Goal: Information Seeking & Learning: Learn about a topic

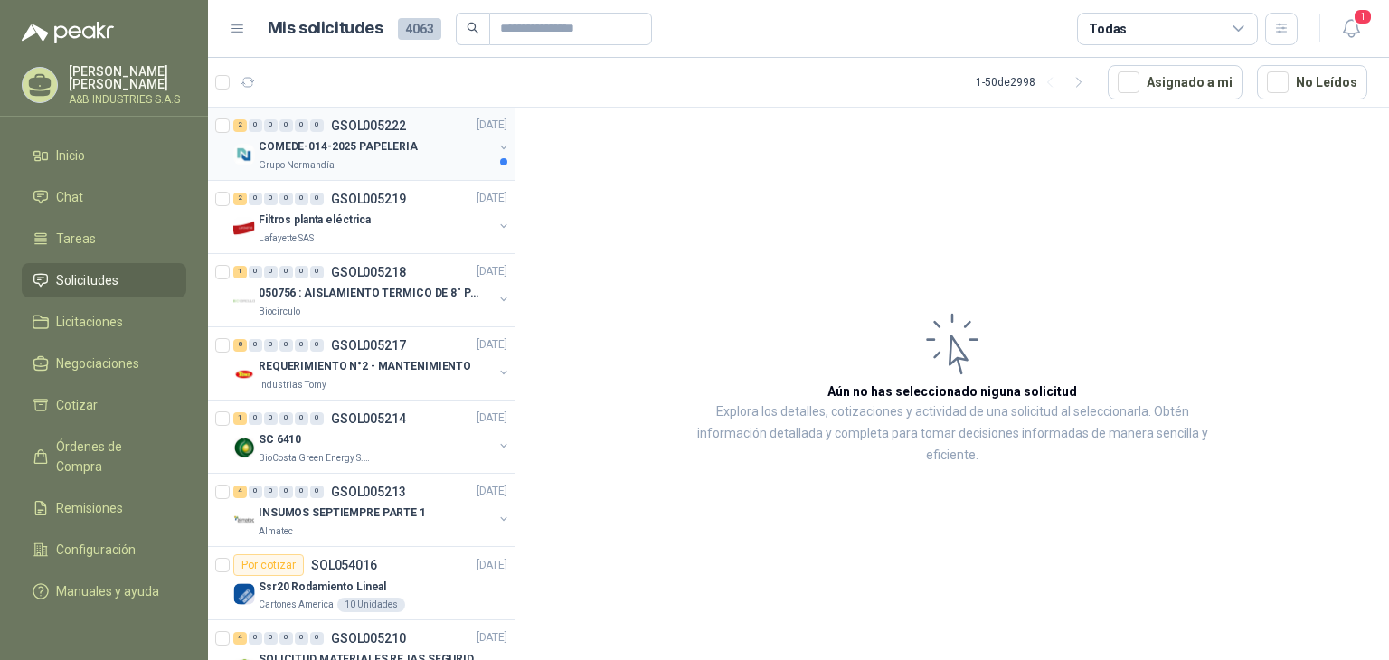
click at [437, 150] on div "COMEDE-014-2025 PAPELERIA" at bounding box center [376, 148] width 234 height 22
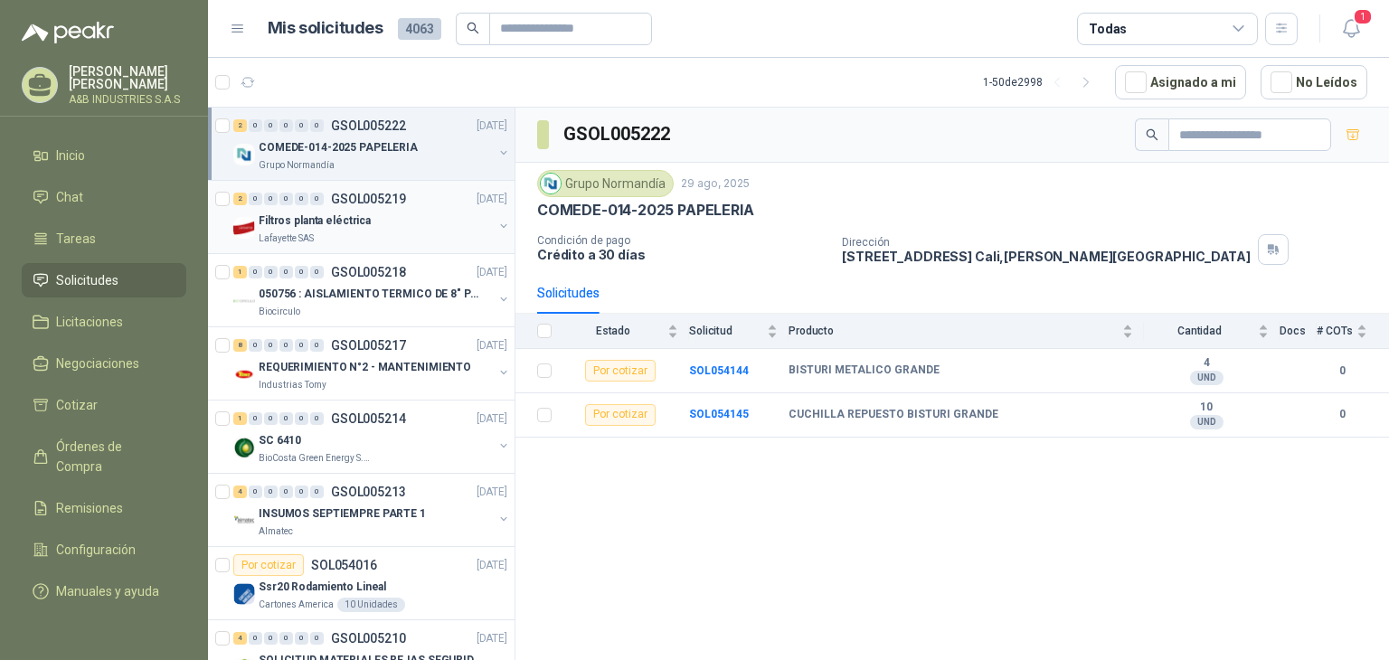
click at [377, 249] on div "2 0 0 0 0 0 GSOL005219 [DATE] Filtros planta eléctrica Lafayette SAS" at bounding box center [361, 217] width 307 height 73
click at [379, 229] on div "Filtros planta eléctrica" at bounding box center [376, 221] width 234 height 22
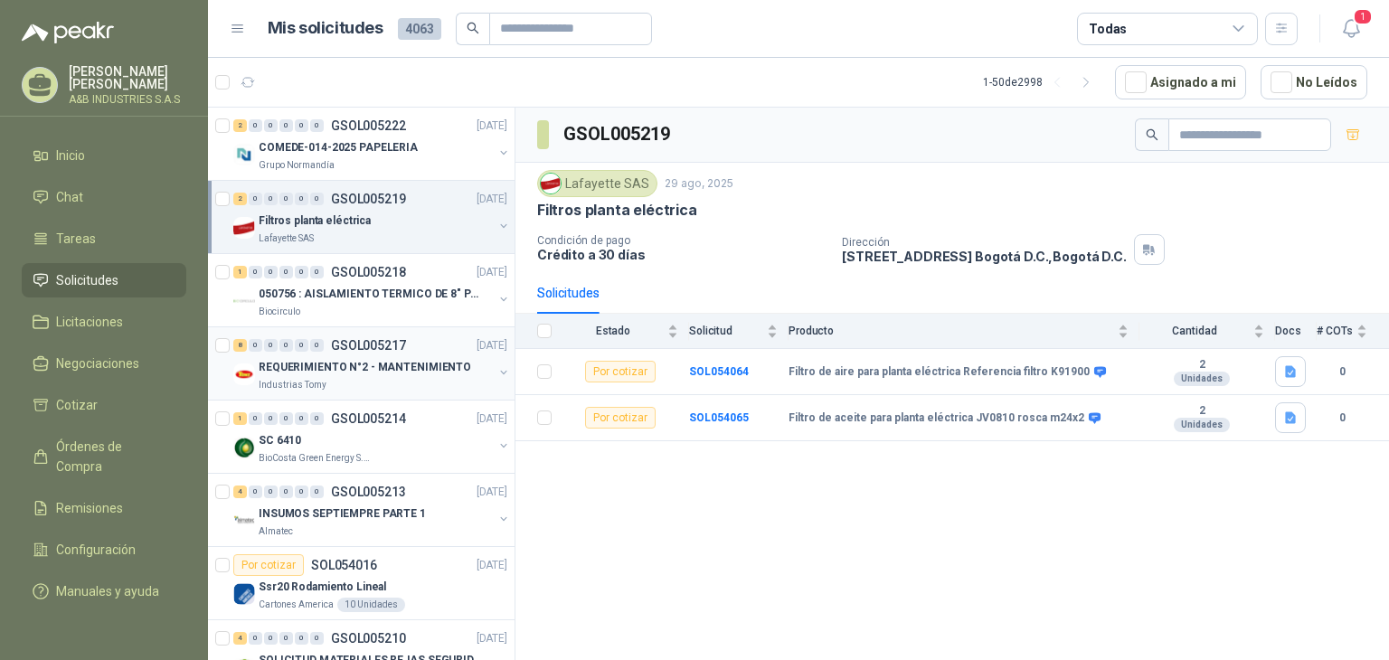
click at [392, 375] on div "REQUERIMIENTO N°2 - MANTENIMIENTO" at bounding box center [376, 367] width 234 height 22
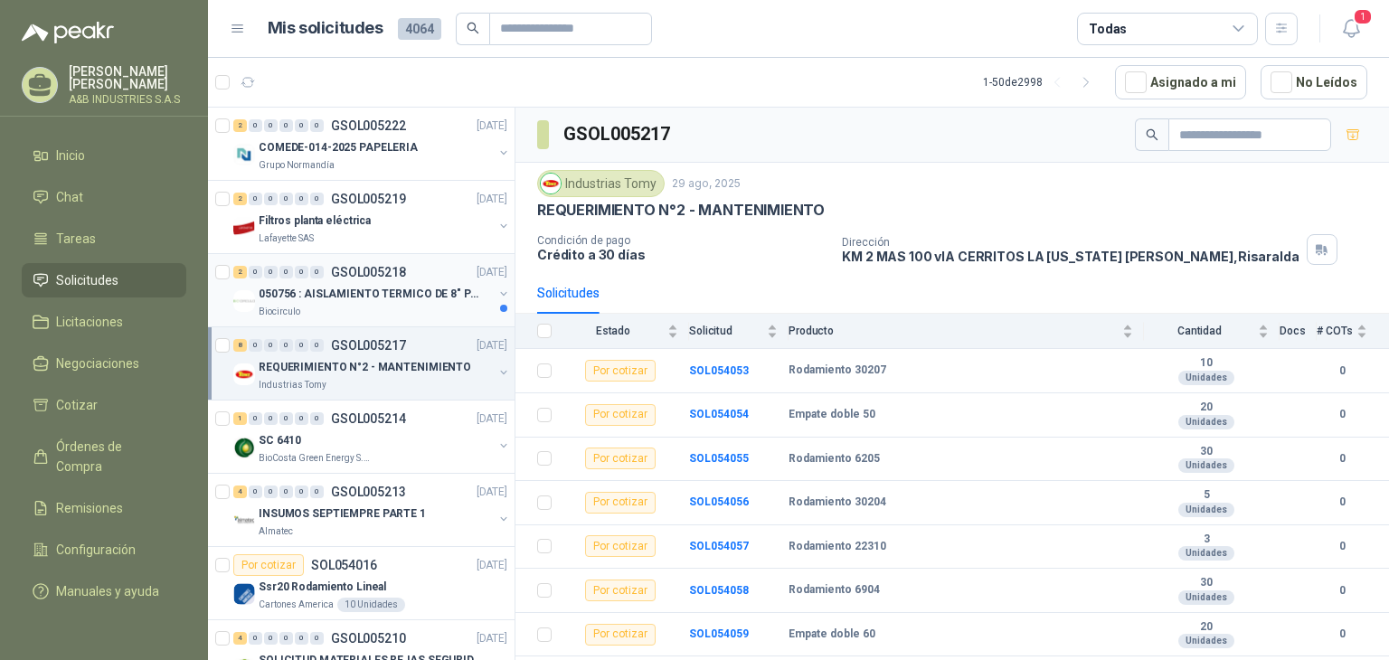
click at [426, 294] on p "050756 : AISLAMIENTO TERMICO DE 8" PARA TUBERIA" at bounding box center [371, 294] width 225 height 17
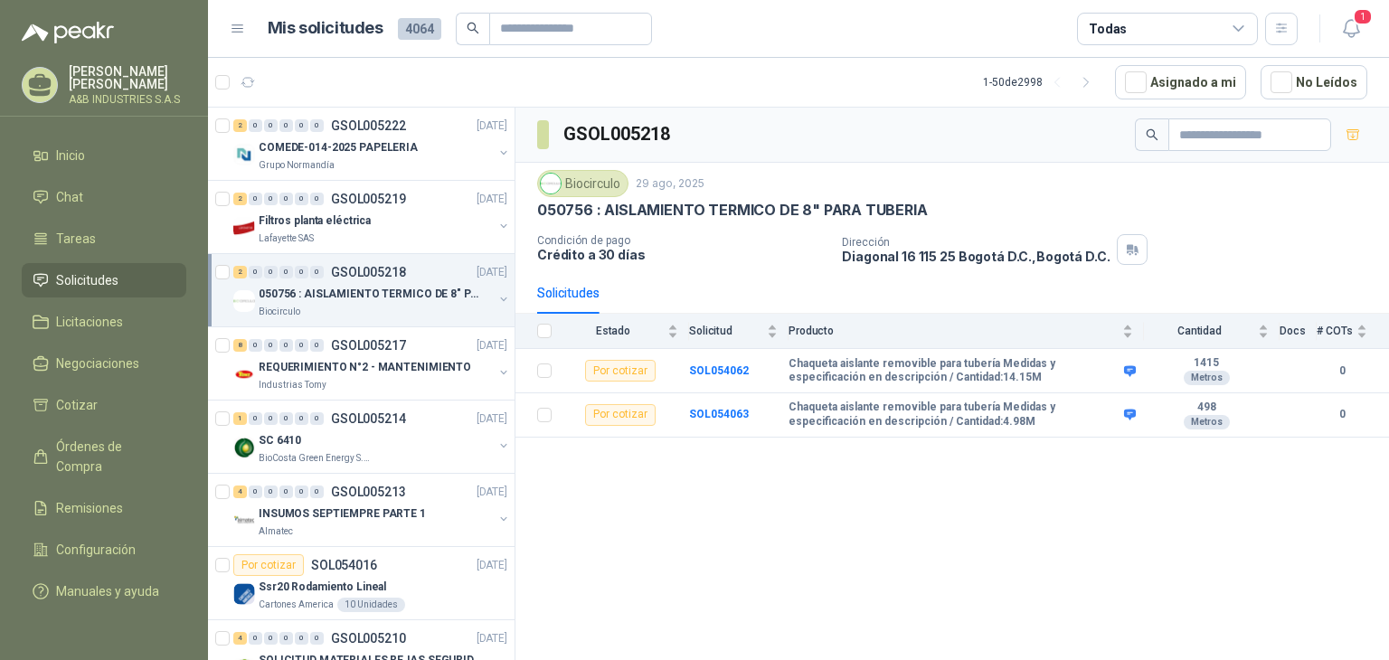
click at [615, 489] on div "GSOL005218 Biocirculo 29 ago, 2025 050756 : AISLAMIENTO TERMICO DE 8" PARA TUBE…" at bounding box center [952, 387] width 874 height 559
click at [575, 496] on div "GSOL005218 Biocirculo 29 ago, 2025 050756 : AISLAMIENTO TERMICO DE 8" PARA TUBE…" at bounding box center [952, 387] width 874 height 559
click at [335, 233] on div "Lafayette SAS" at bounding box center [376, 238] width 234 height 14
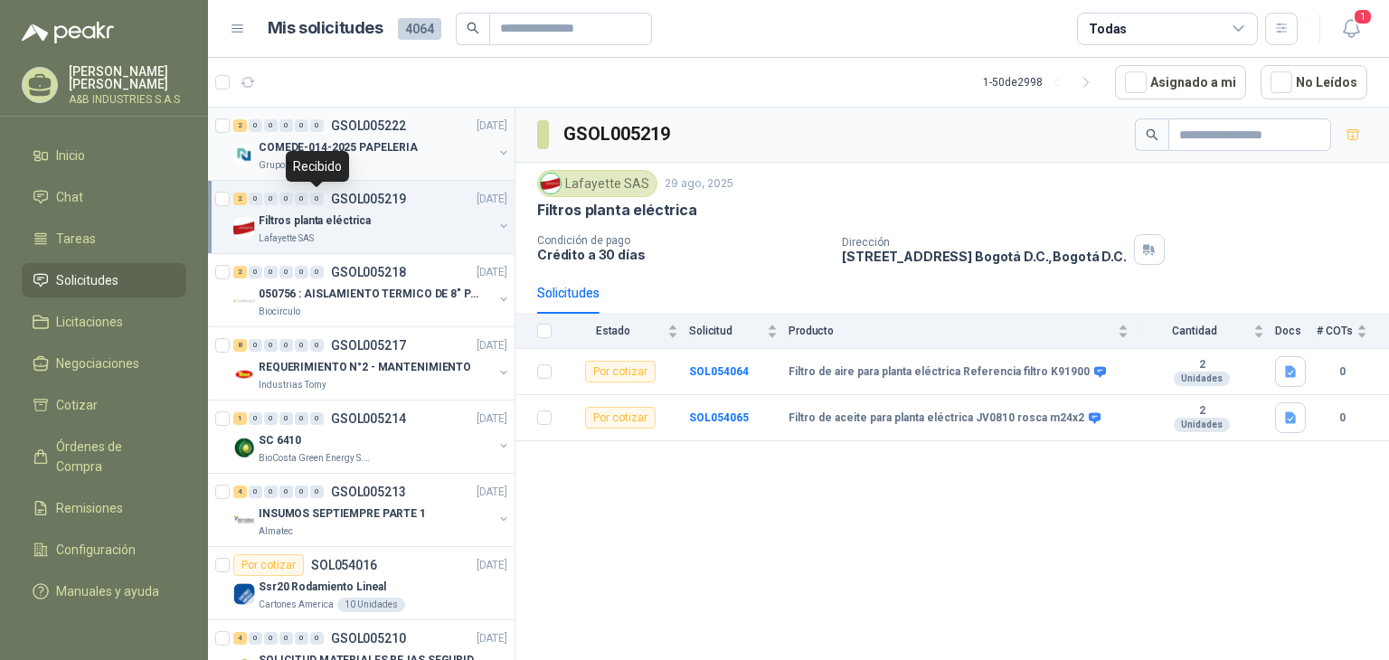
click at [383, 176] on div "2 0 0 0 0 0 GSOL005222 [DATE] COMEDE-014-2025 PAPELERIA Grupo [PERSON_NAME]" at bounding box center [361, 144] width 307 height 73
click at [1349, 26] on icon "button" at bounding box center [1351, 28] width 23 height 23
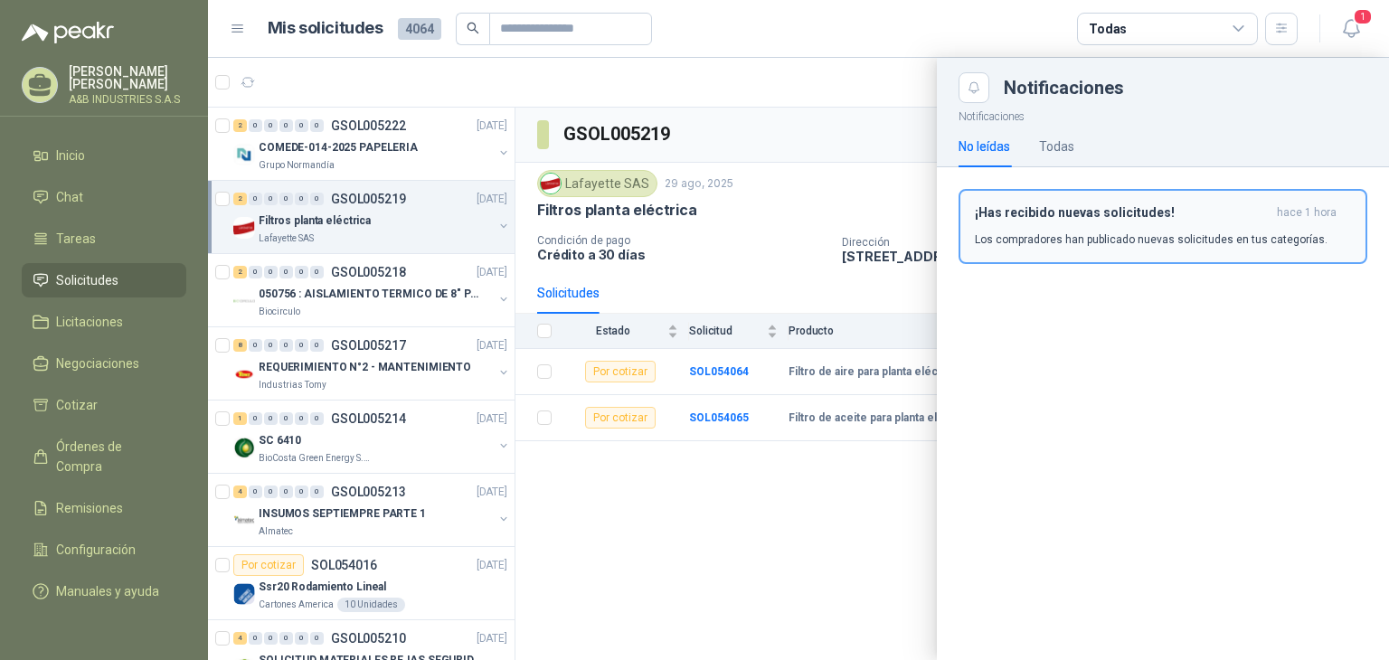
click at [1072, 236] on p "Los compradores han publicado nuevas solicitudes en tus categorías." at bounding box center [1151, 239] width 353 height 16
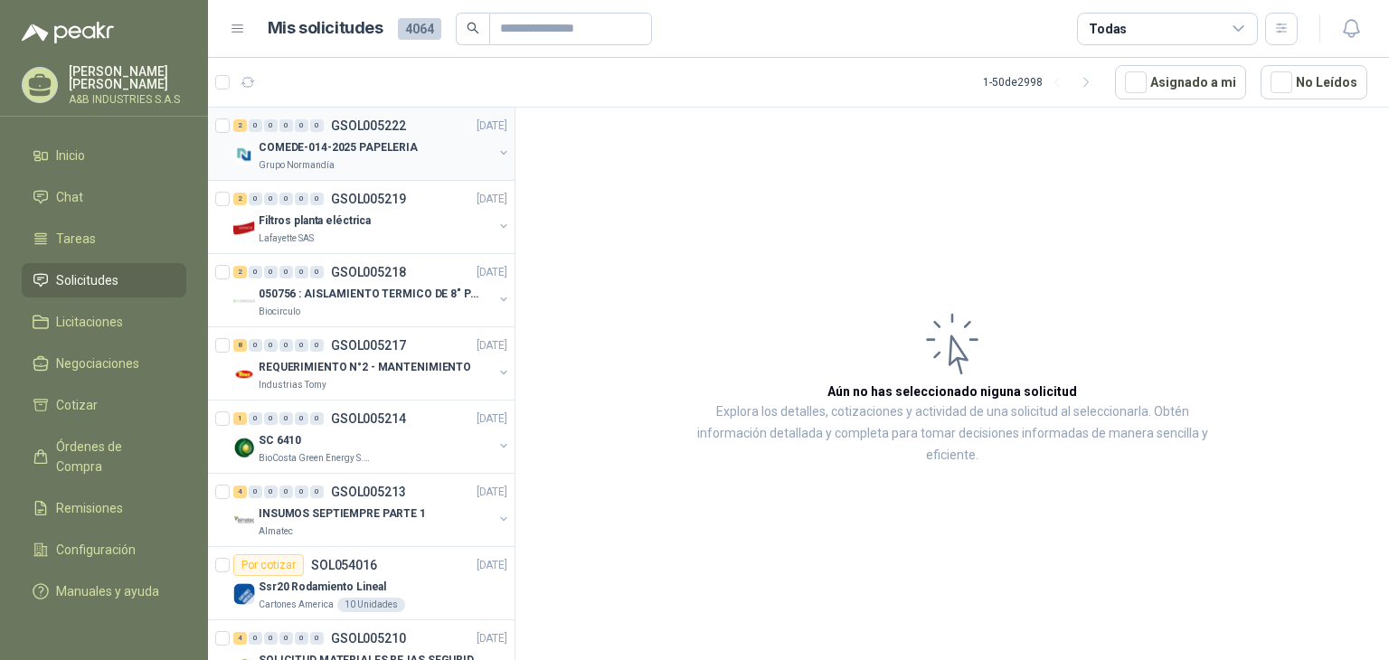
click at [359, 134] on div "2 0 0 0 0 0 GSOL005222 [DATE]" at bounding box center [372, 126] width 278 height 22
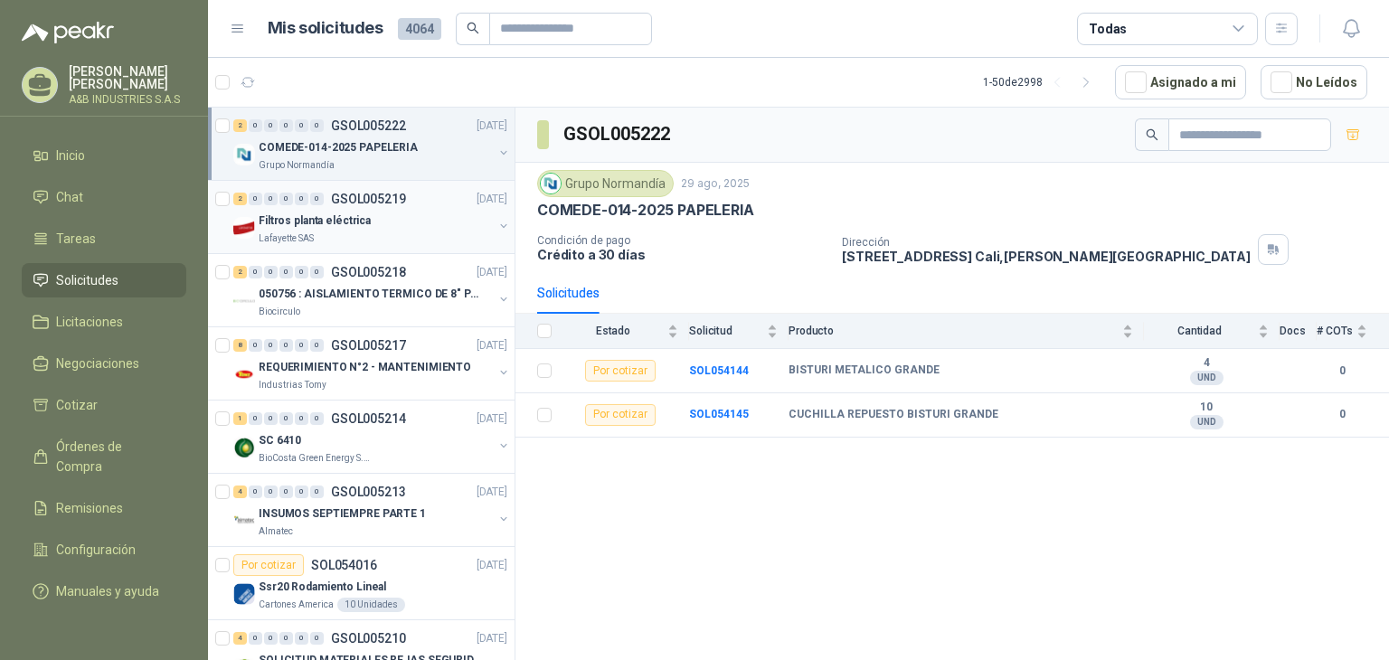
click at [362, 220] on p "Filtros planta eléctrica" at bounding box center [315, 221] width 112 height 17
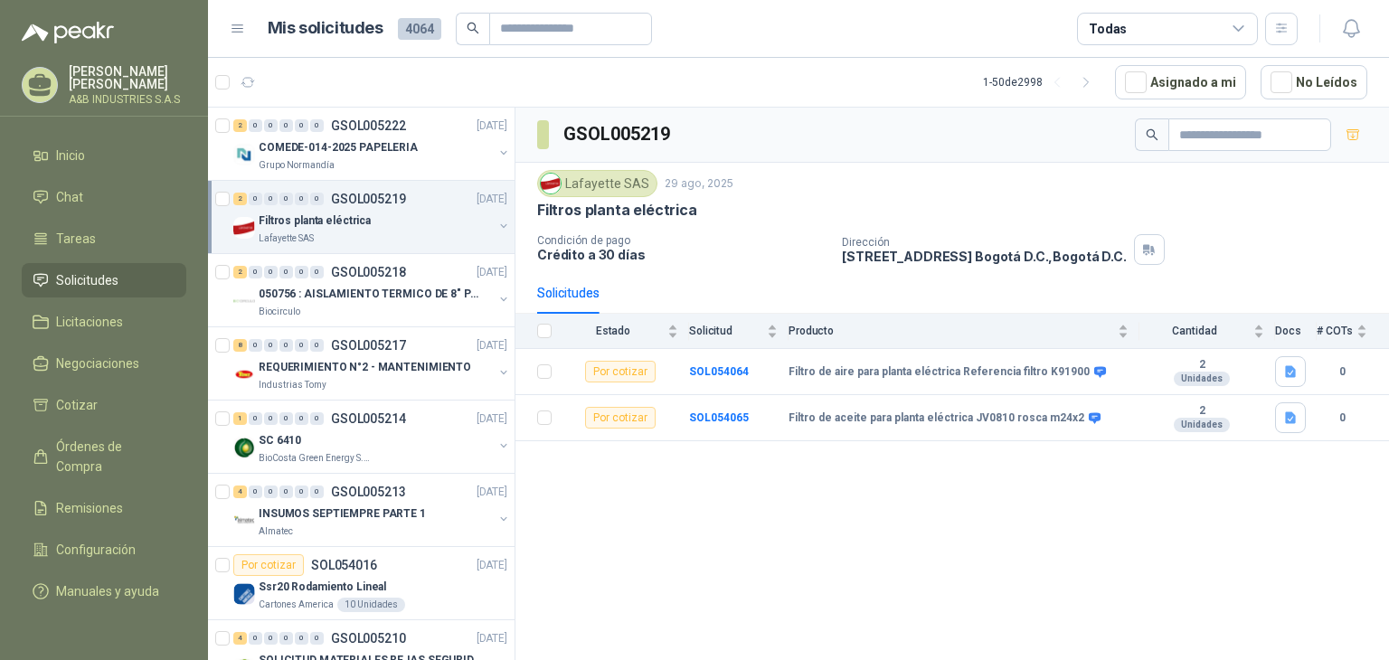
click at [571, 533] on div "GSOL005219 Lafayette SAS [DATE] Filtros planta eléctrica Condición de pago Créd…" at bounding box center [952, 387] width 874 height 559
click at [680, 516] on div "GSOL005219 Lafayette SAS [DATE] Filtros planta eléctrica Condición de pago Créd…" at bounding box center [952, 387] width 874 height 559
click at [434, 120] on div "2 0 0 0 0 0 GSOL005222 [DATE]" at bounding box center [372, 126] width 278 height 22
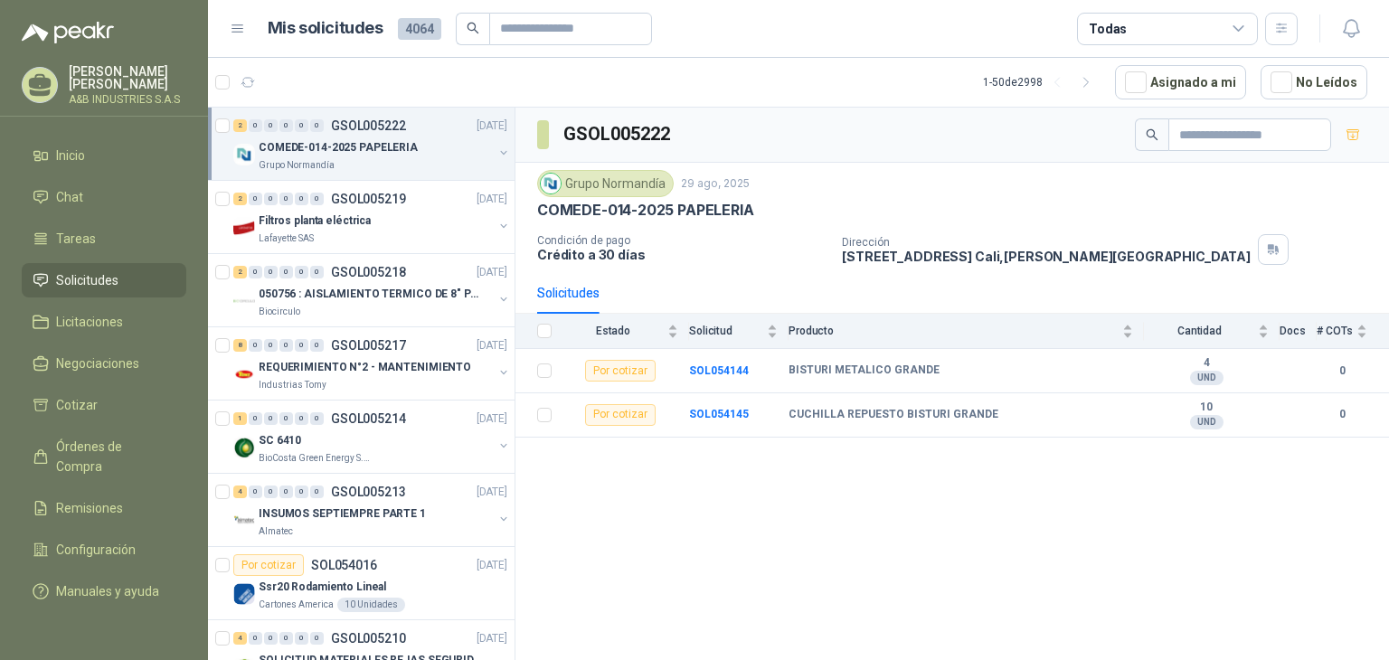
click at [550, 581] on div "GSOL005222 Grupo [PERSON_NAME] [DATE] COMEDE-014-2025 PAPELERIA Condición de pa…" at bounding box center [952, 387] width 874 height 559
click at [496, 159] on button "button" at bounding box center [503, 153] width 14 height 14
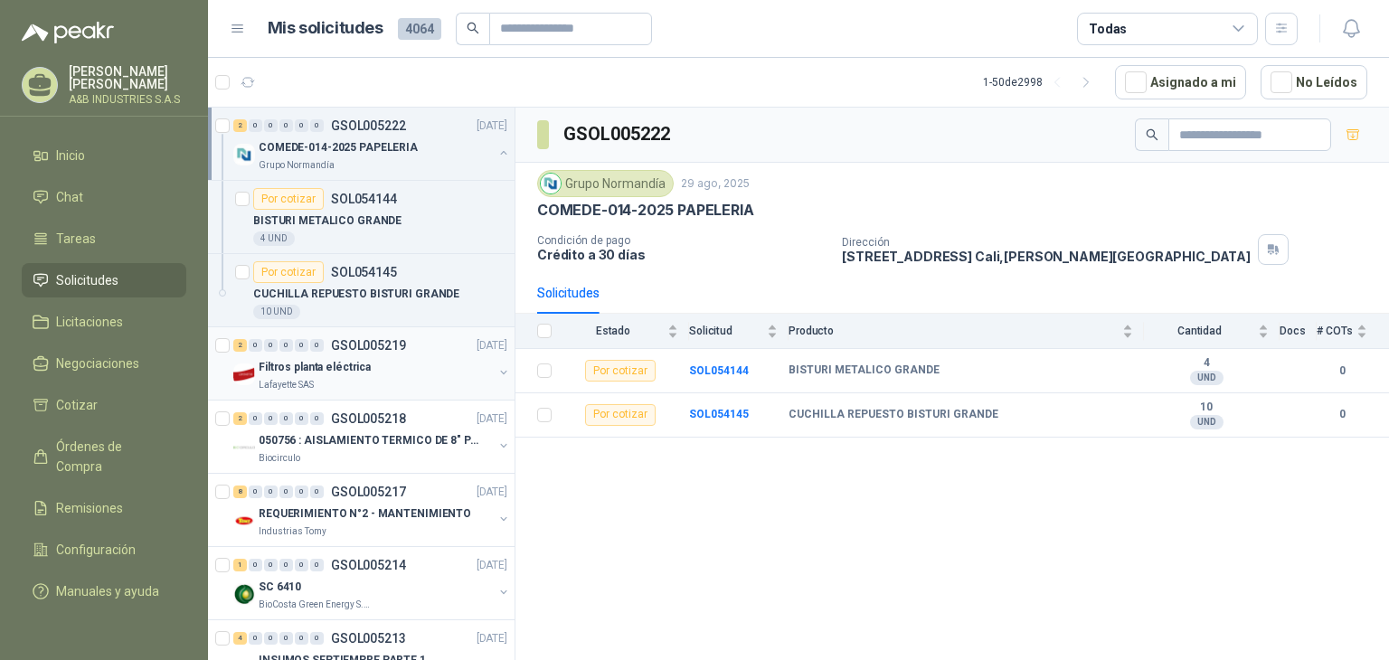
click at [475, 365] on div "Filtros planta eléctrica" at bounding box center [376, 367] width 234 height 22
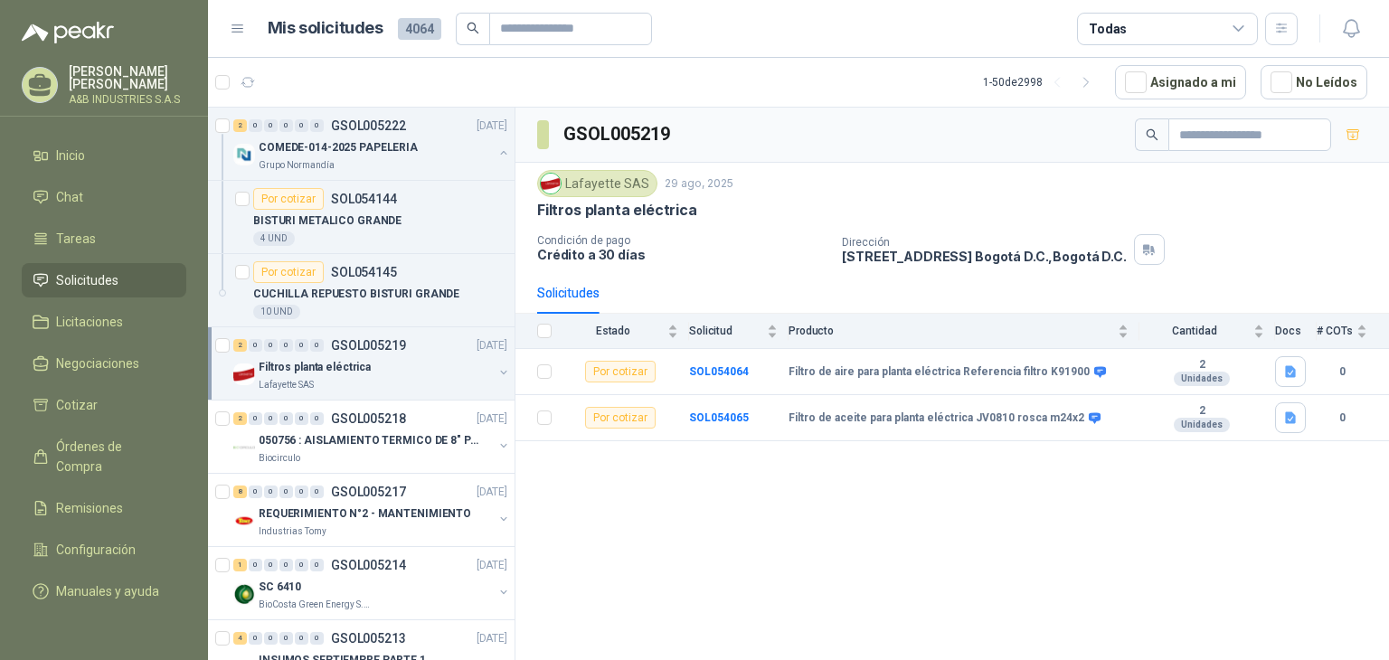
click at [669, 544] on div "GSOL005219 Lafayette SAS [DATE] Filtros planta eléctrica Condición de pago Créd…" at bounding box center [952, 387] width 874 height 559
click at [736, 477] on div "GSOL005219 Lafayette SAS [DATE] Filtros planta eléctrica Condición de pago Créd…" at bounding box center [952, 387] width 874 height 559
click at [651, 470] on div "GSOL005219 Lafayette SAS [DATE] Filtros planta eléctrica Condición de pago Créd…" at bounding box center [952, 387] width 874 height 559
click at [347, 455] on div "Biocirculo" at bounding box center [376, 458] width 234 height 14
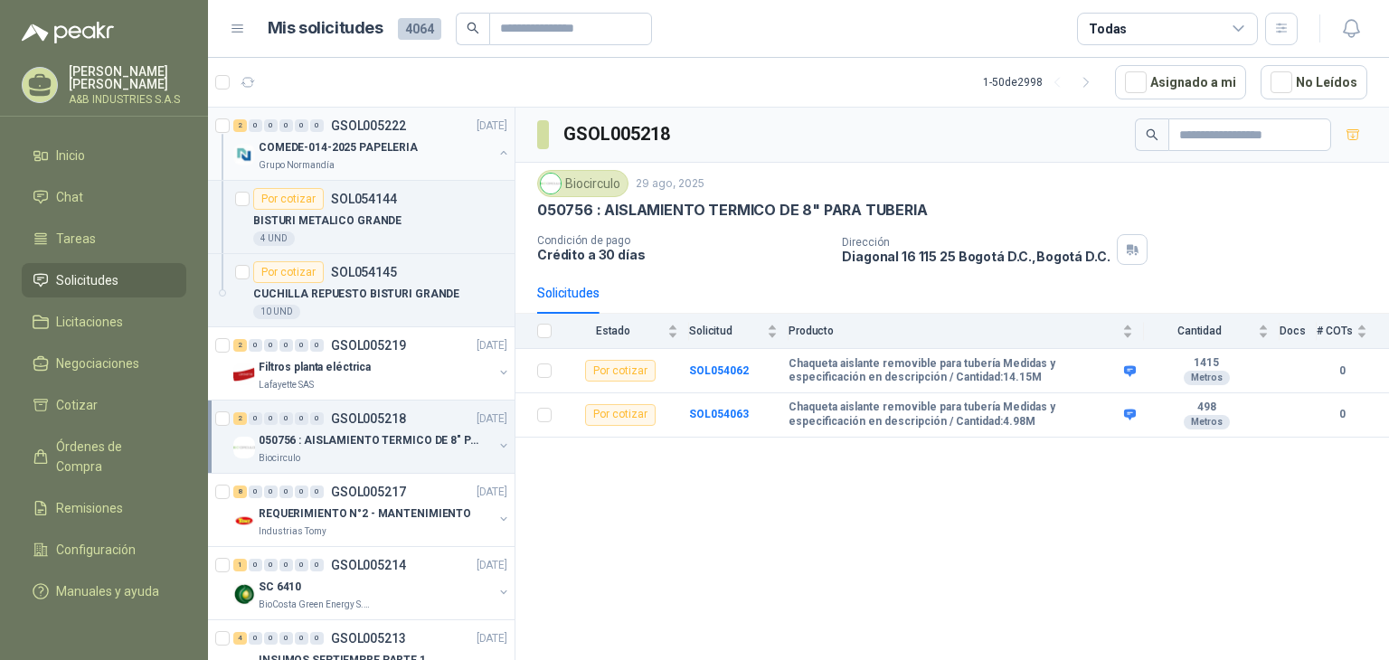
click at [471, 162] on div "Grupo Normandía" at bounding box center [376, 165] width 234 height 14
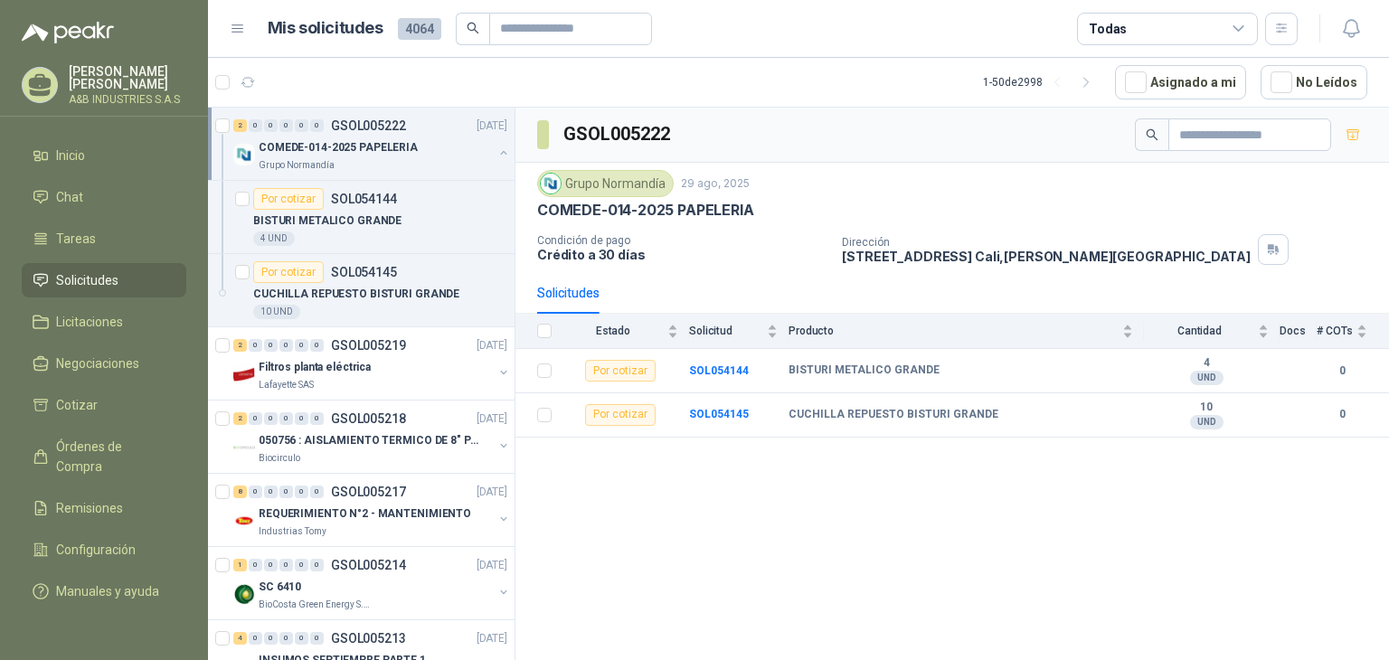
click at [496, 153] on button "button" at bounding box center [503, 153] width 14 height 14
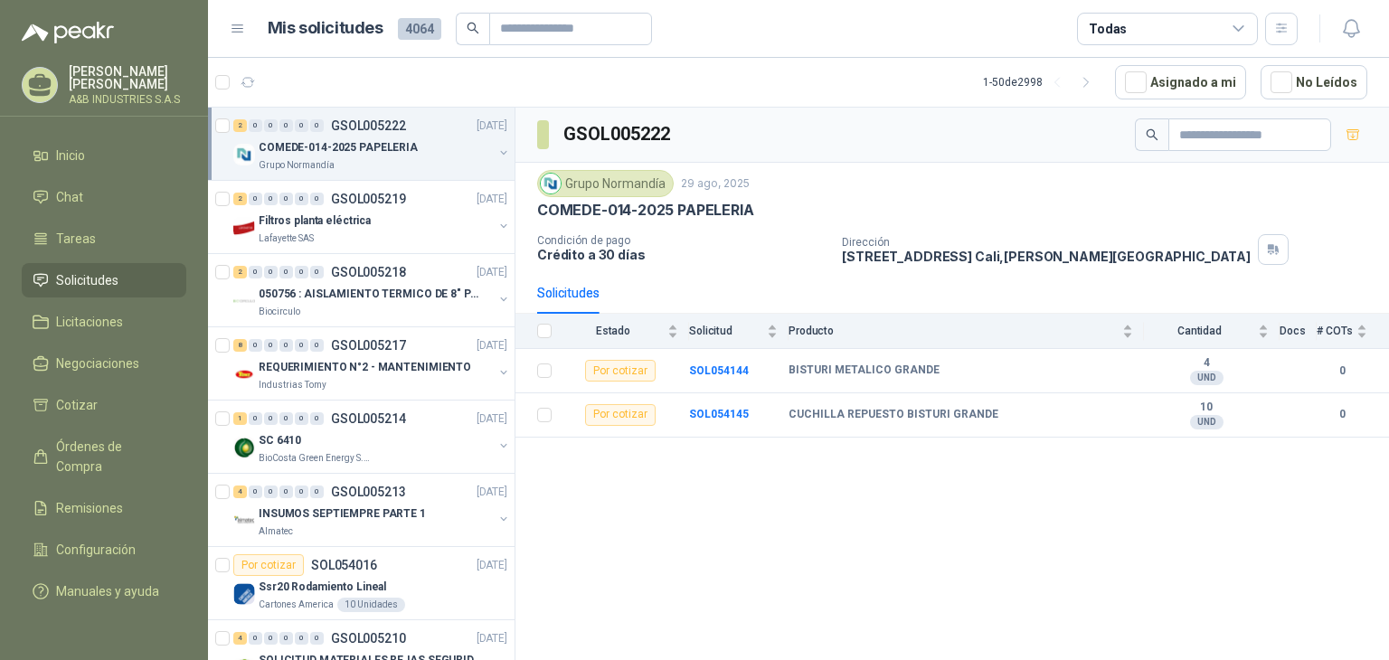
click at [496, 151] on button "button" at bounding box center [503, 153] width 14 height 14
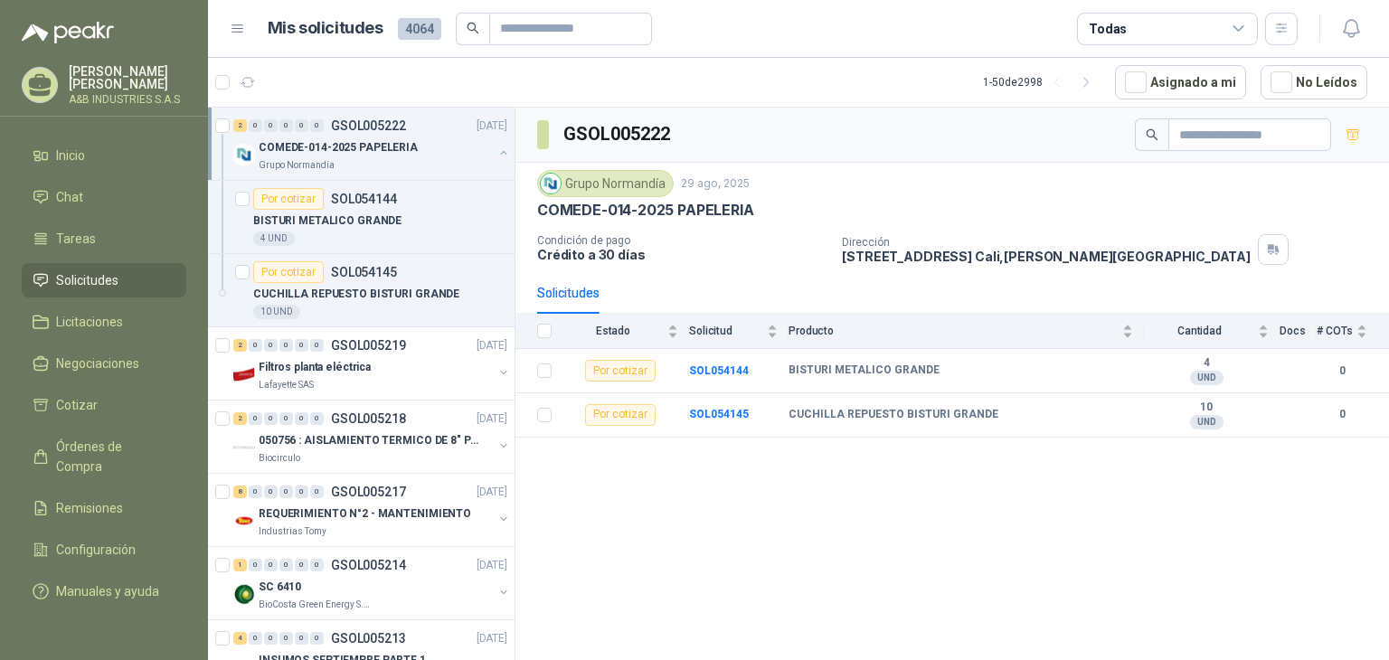
click at [581, 514] on div "GSOL005222 Grupo [PERSON_NAME] [DATE] COMEDE-014-2025 PAPELERIA Condición de pa…" at bounding box center [952, 387] width 874 height 559
click at [579, 453] on div "GSOL005222 Grupo [PERSON_NAME] [DATE] COMEDE-014-2025 PAPELERIA Condición de pa…" at bounding box center [952, 387] width 874 height 559
click at [662, 496] on div "GSOL005222 Grupo [PERSON_NAME] [DATE] COMEDE-014-2025 PAPELERIA Condición de pa…" at bounding box center [952, 387] width 874 height 559
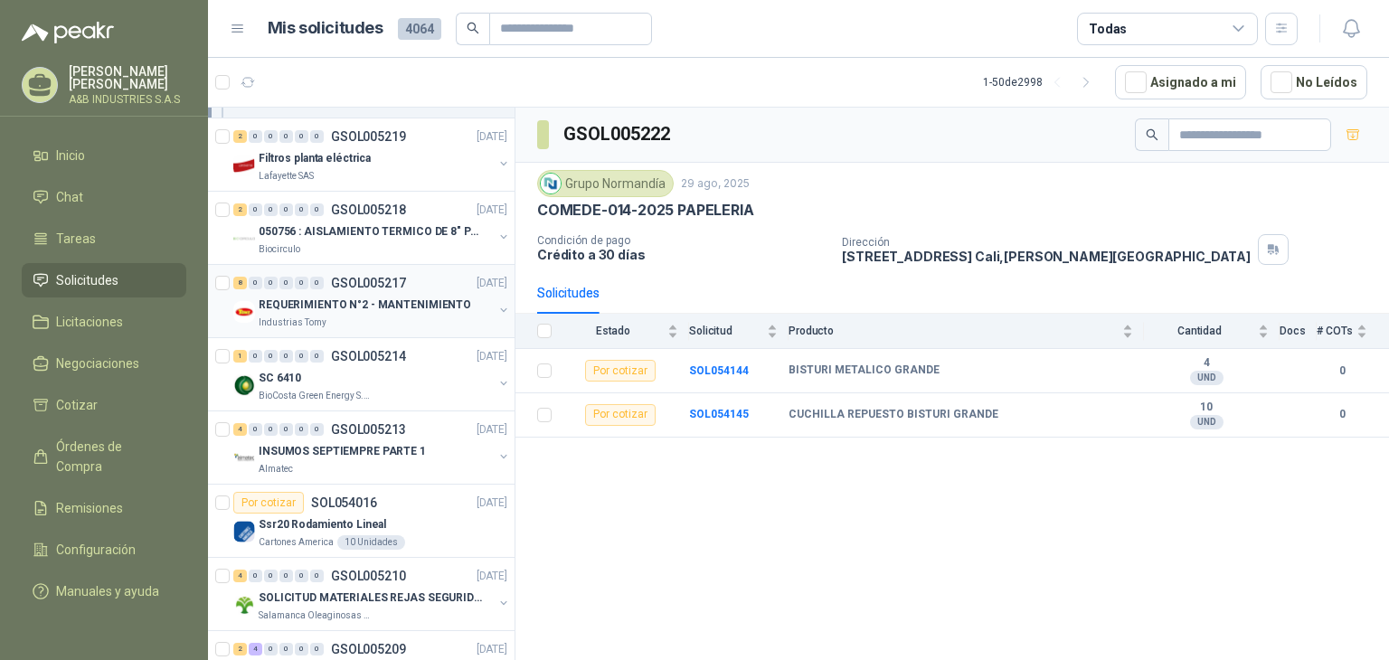
scroll to position [181, 0]
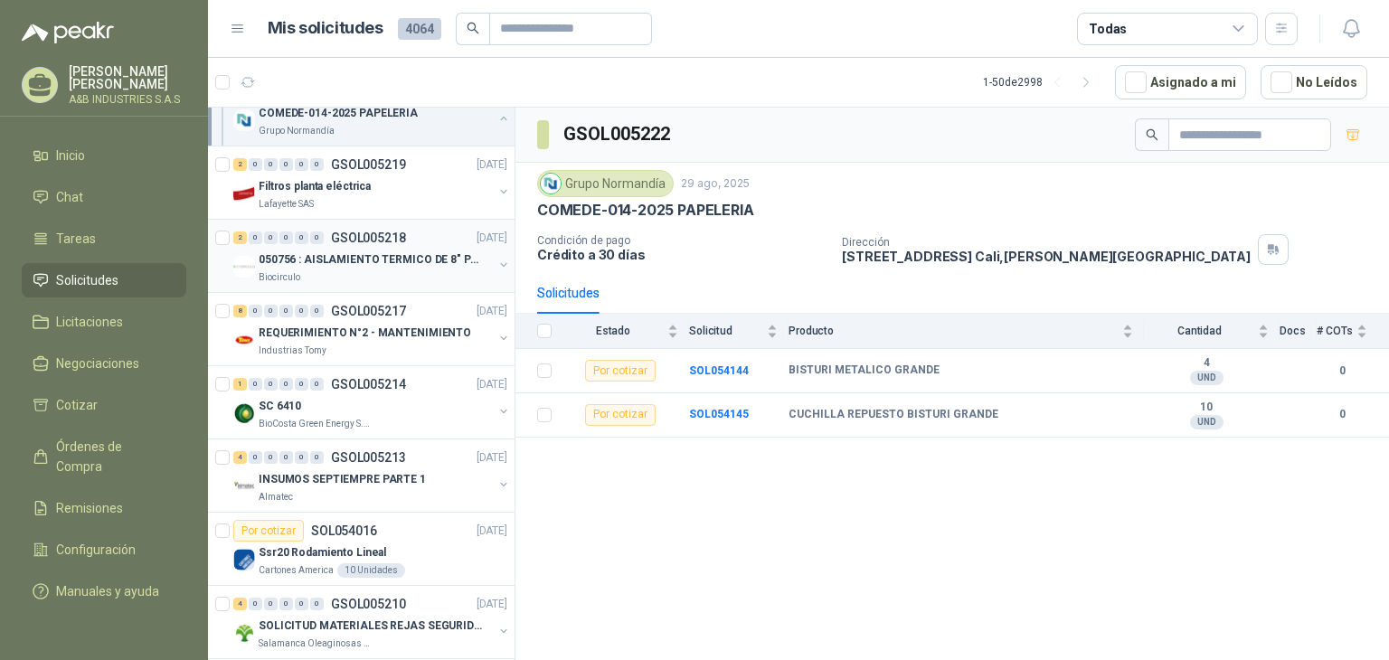
click at [413, 245] on div "2 0 0 0 0 0 GSOL005218 [DATE]" at bounding box center [372, 238] width 278 height 22
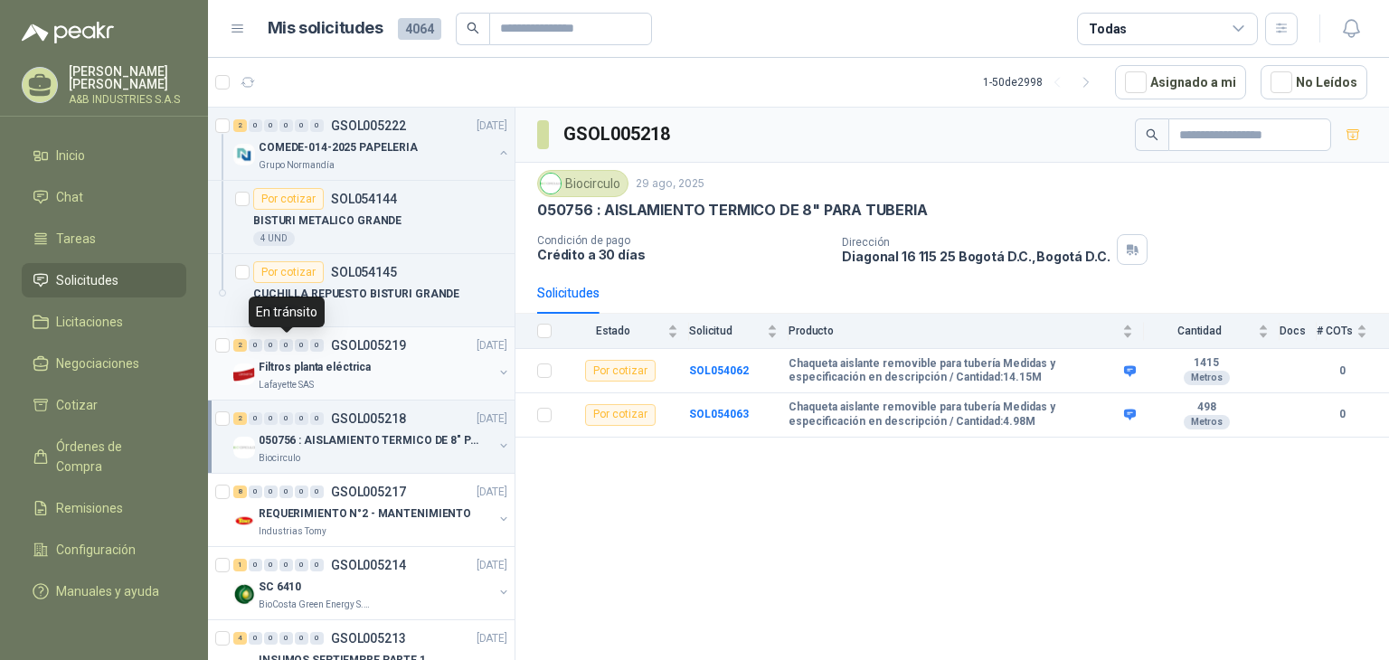
click at [291, 348] on div "0" at bounding box center [286, 345] width 14 height 13
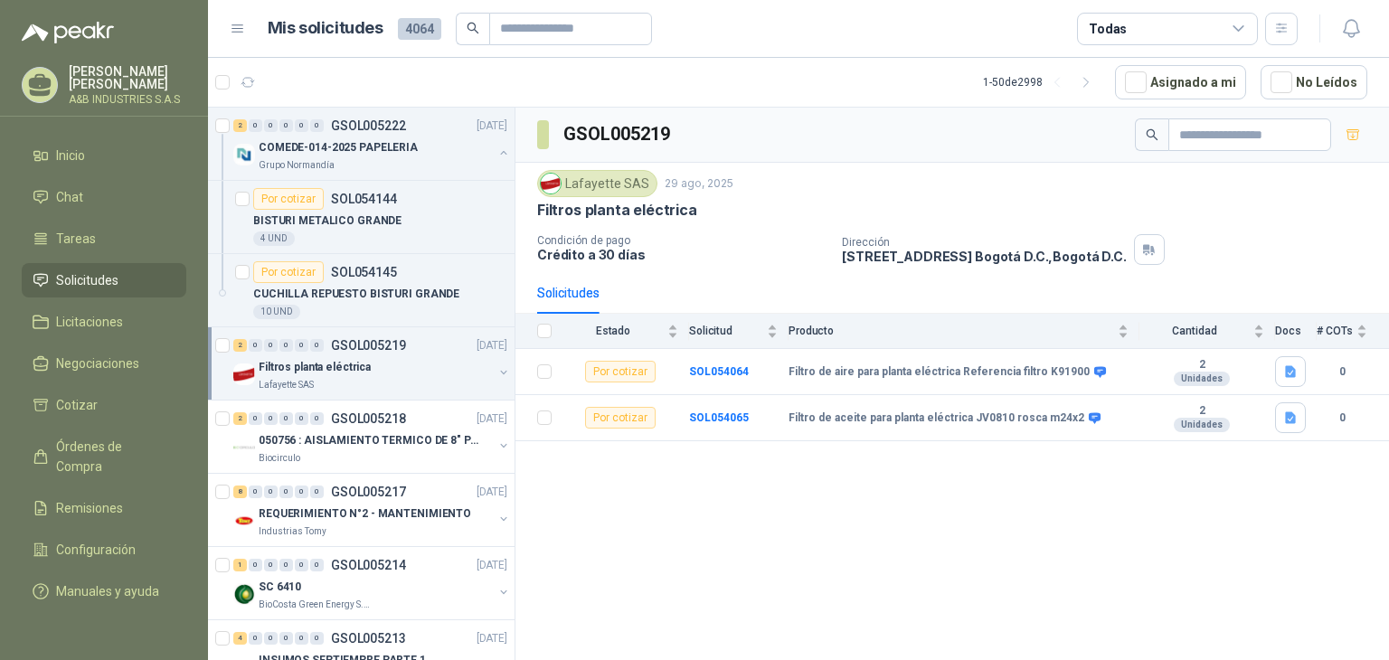
click at [744, 458] on div "GSOL005219 Lafayette SAS [DATE] Filtros planta eléctrica Condición de pago Créd…" at bounding box center [952, 387] width 874 height 559
click at [329, 424] on div "2 0 0 0 0 0 GSOL005218 [DATE]" at bounding box center [372, 419] width 278 height 22
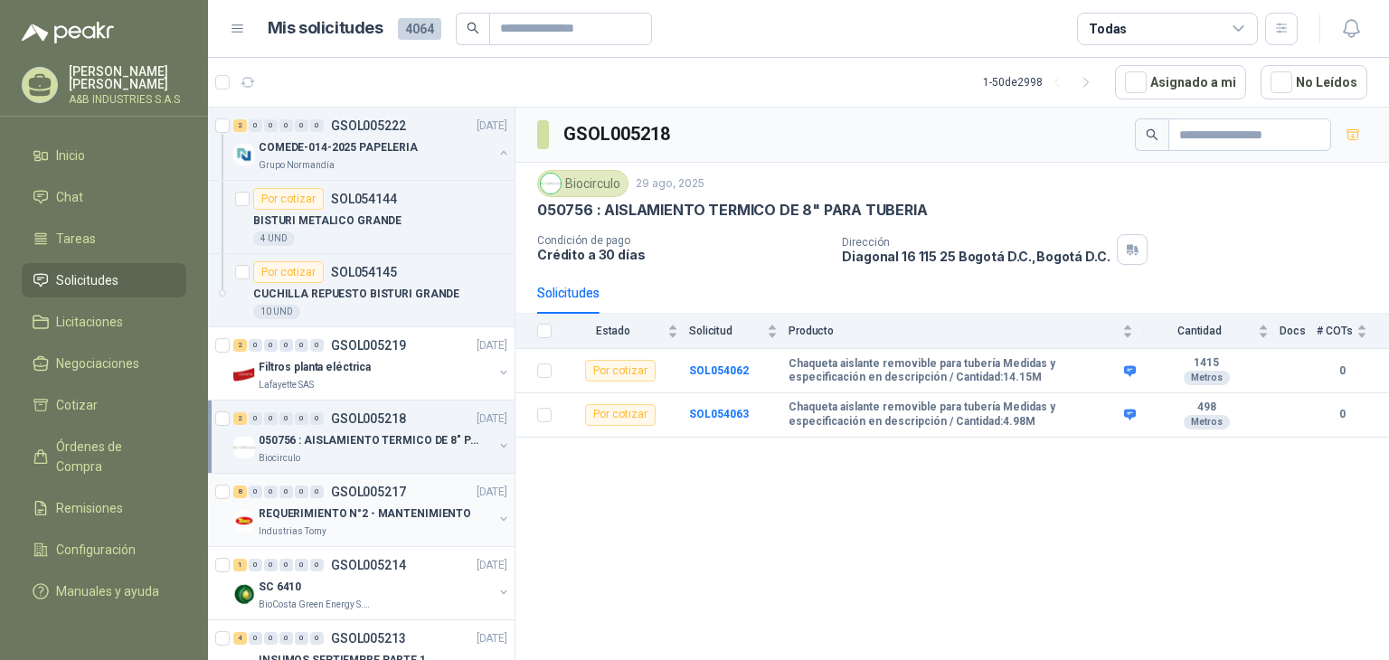
click at [379, 496] on p "GSOL005217" at bounding box center [368, 492] width 75 height 13
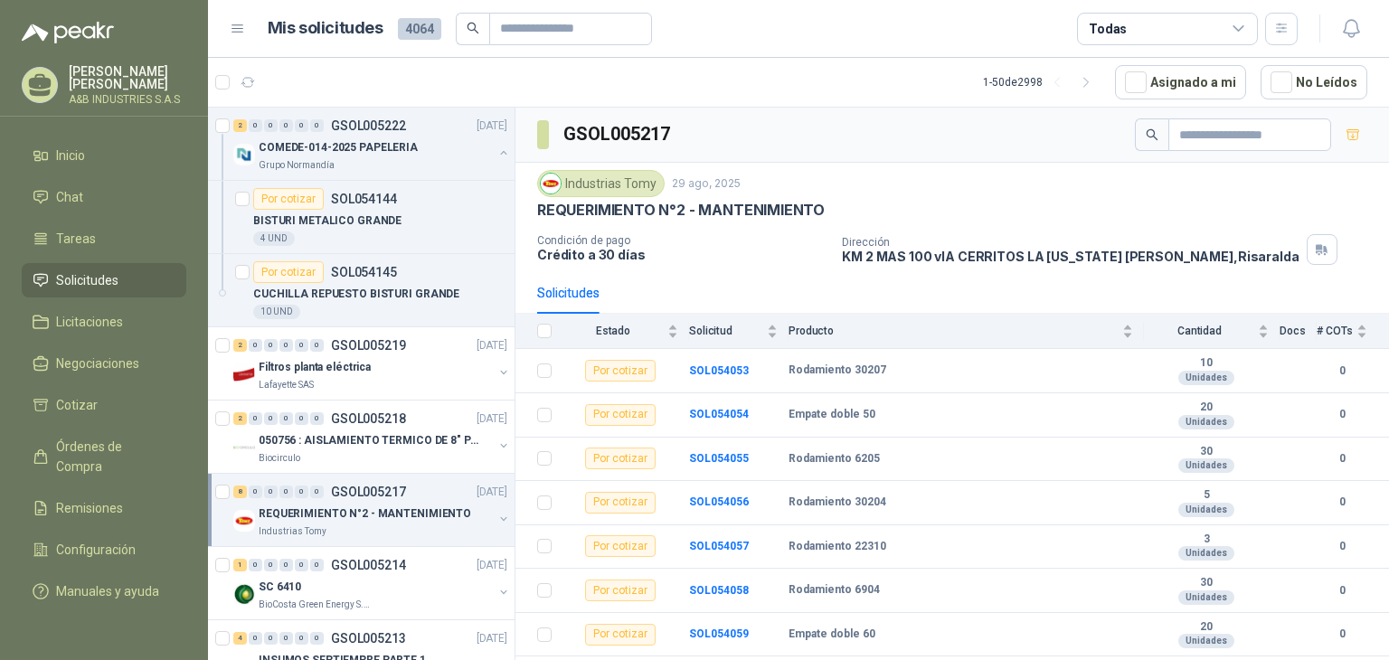
click at [744, 267] on div "Industrias Tomy [DATE] REQUERIMIENTO N°2 - MANTENIMIENTO Condición de pago Créd…" at bounding box center [952, 217] width 874 height 109
drag, startPoint x: 680, startPoint y: 250, endPoint x: 691, endPoint y: 221, distance: 30.9
click at [680, 243] on div "Condición de pago Crédito a 30 días" at bounding box center [682, 248] width 290 height 28
click at [799, 153] on div "GSOL005217" at bounding box center [952, 135] width 874 height 55
click at [781, 236] on p "Condición de pago" at bounding box center [682, 240] width 290 height 13
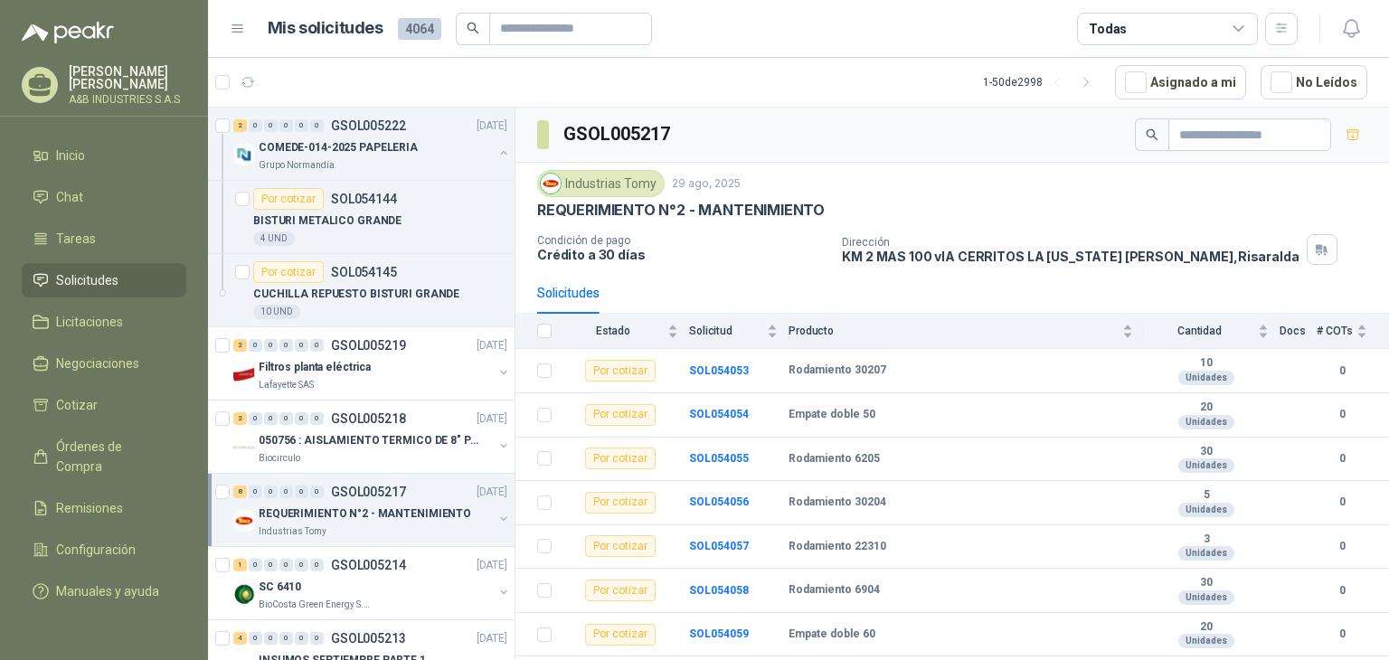
click at [1071, 179] on div "Industrias Tomy [DATE]" at bounding box center [952, 183] width 830 height 27
click at [842, 194] on div "Industrias Tomy [DATE]" at bounding box center [952, 183] width 830 height 27
click at [883, 203] on div "REQUERIMIENTO N°2 - MANTENIMIENTO" at bounding box center [952, 210] width 830 height 19
click at [855, 178] on div "Industrias Tomy [DATE]" at bounding box center [952, 183] width 830 height 27
click at [356, 80] on article "1 - 50 de 2998 Asignado a mi No Leídos" at bounding box center [798, 82] width 1181 height 49
